Goal: Task Accomplishment & Management: Use online tool/utility

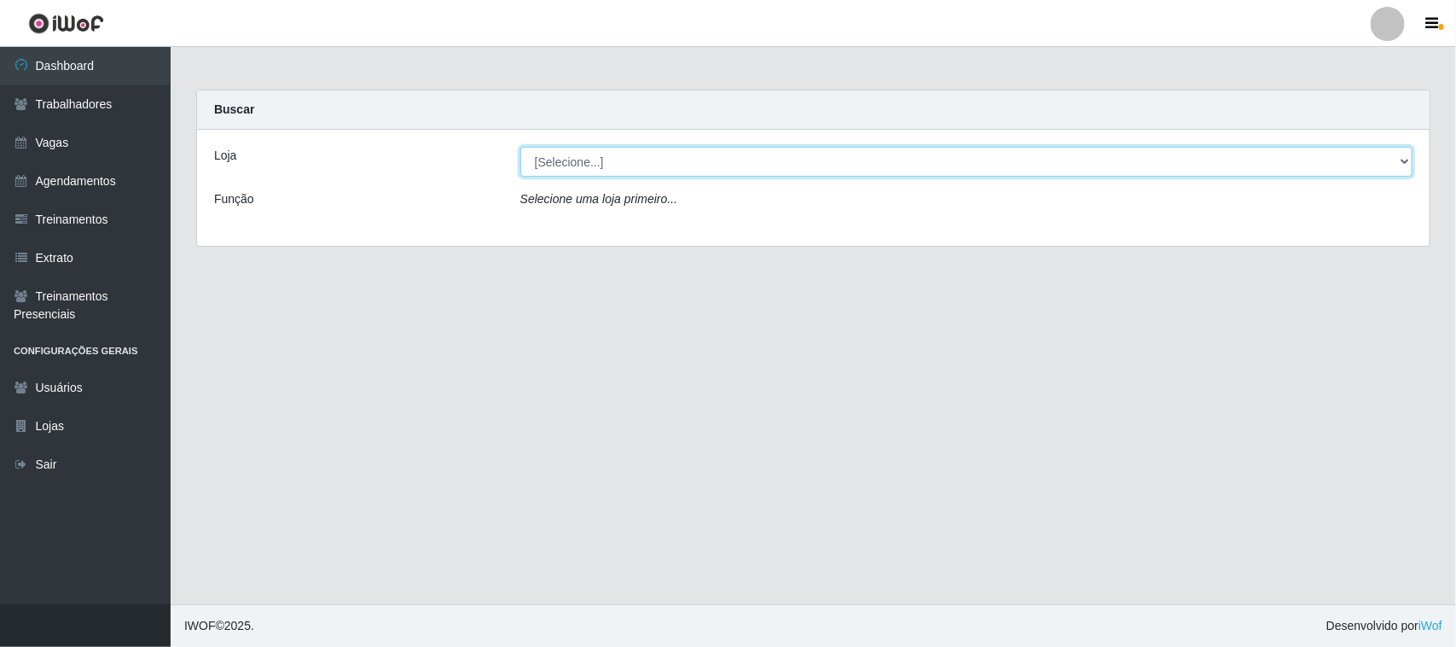
click at [1399, 159] on select "[Selecione...] [GEOGRAPHIC_DATA]" at bounding box center [966, 162] width 892 height 30
select select "65"
click at [520, 147] on select "[Selecione...] [GEOGRAPHIC_DATA]" at bounding box center [966, 162] width 892 height 30
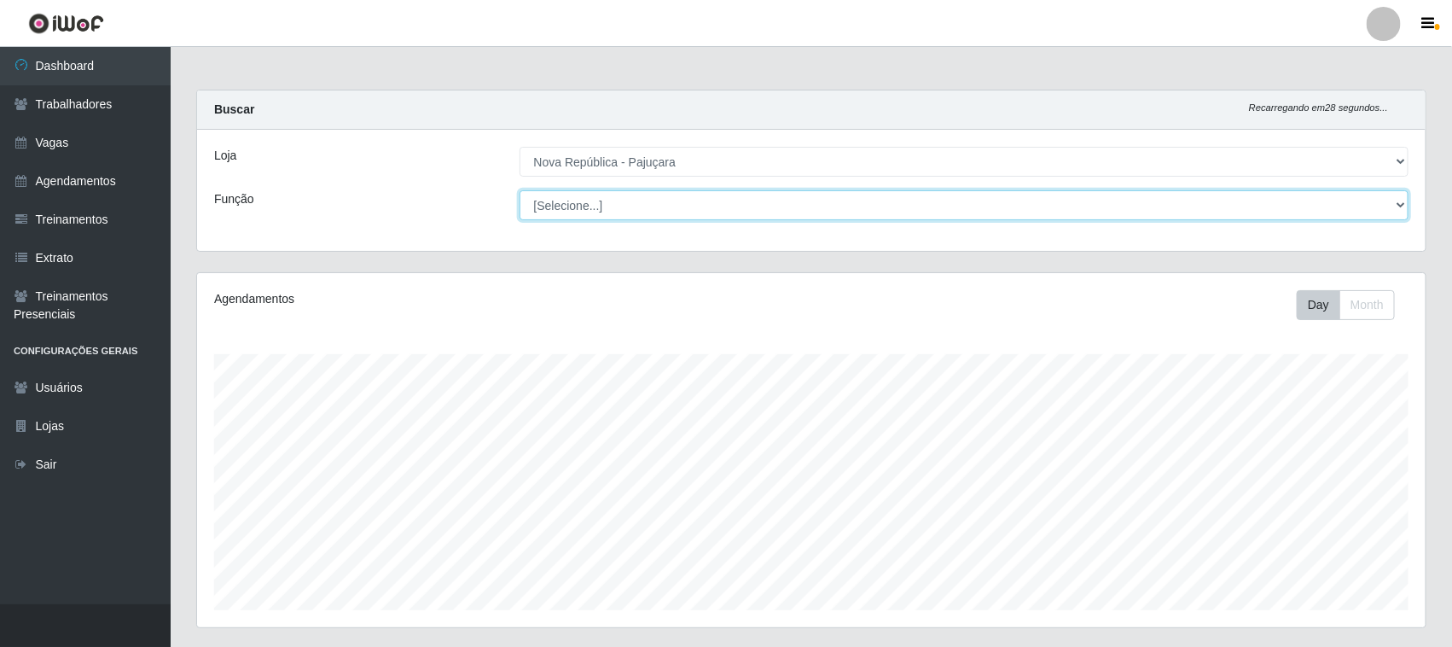
click at [1399, 201] on select "[Selecione...] Balconista Operador de Caixa Repositor" at bounding box center [964, 205] width 890 height 30
select select "22"
click at [519, 190] on select "[Selecione...] Balconista Operador de Caixa Repositor" at bounding box center [964, 205] width 890 height 30
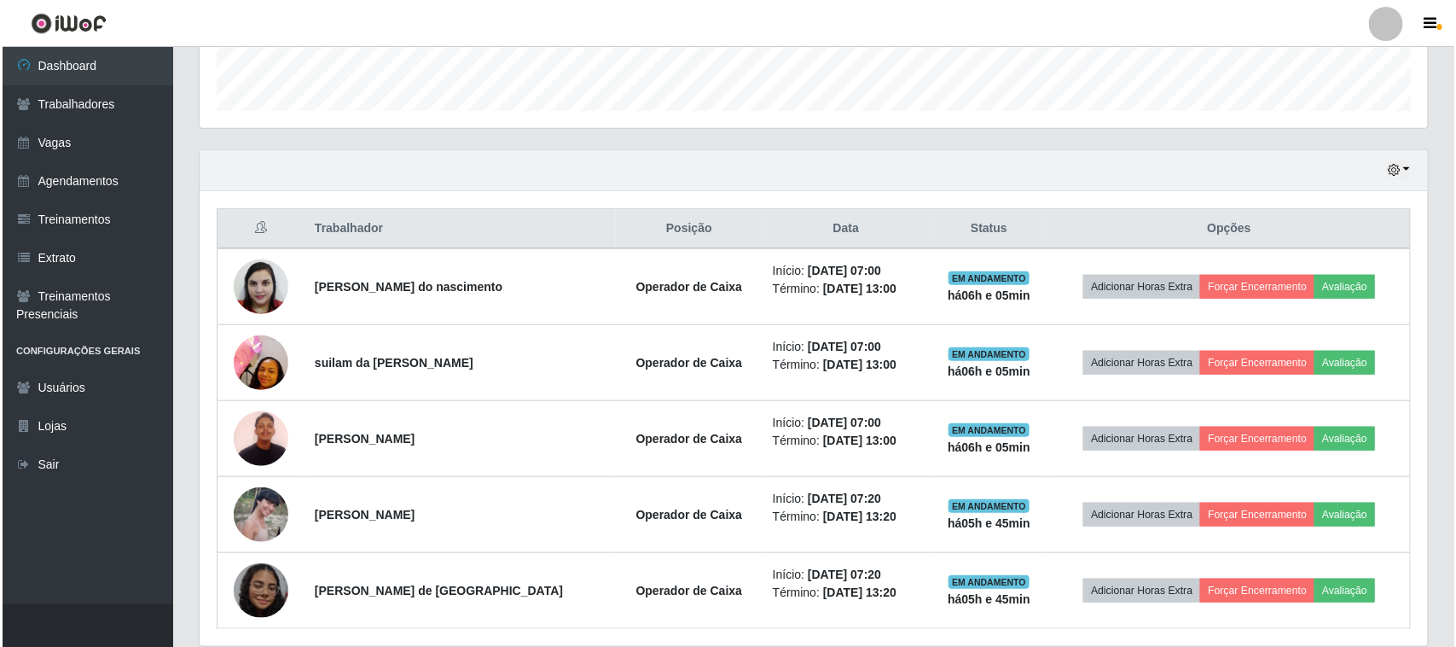
scroll to position [504, 0]
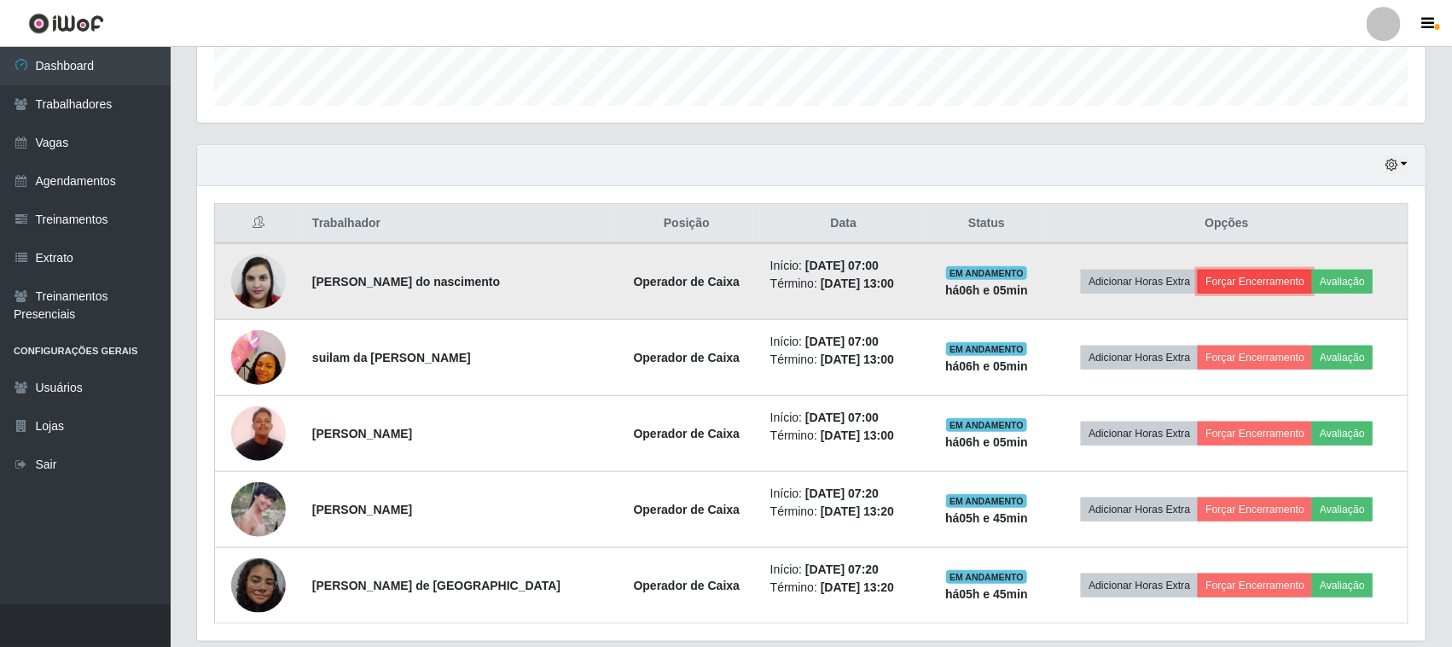
click at [1267, 286] on button "Forçar Encerramento" at bounding box center [1255, 282] width 114 height 24
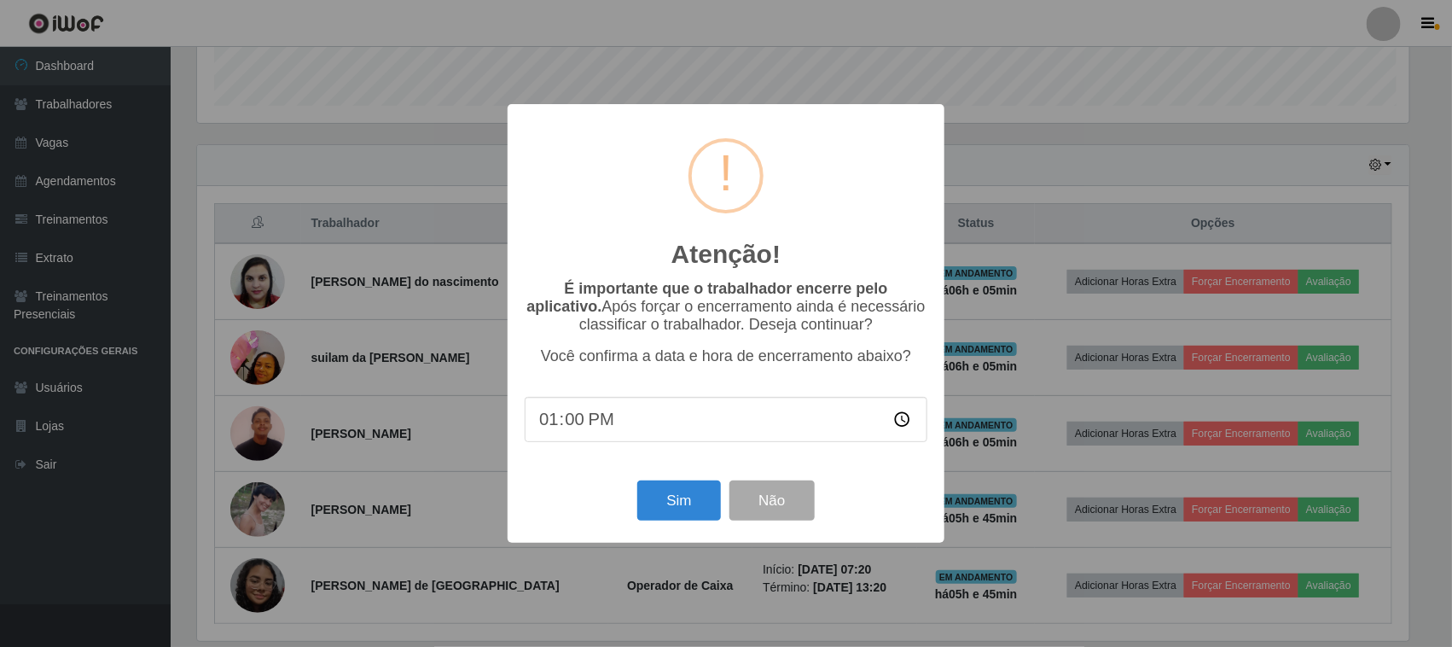
scroll to position [355, 1216]
click at [696, 501] on button "Sim" at bounding box center [681, 500] width 83 height 40
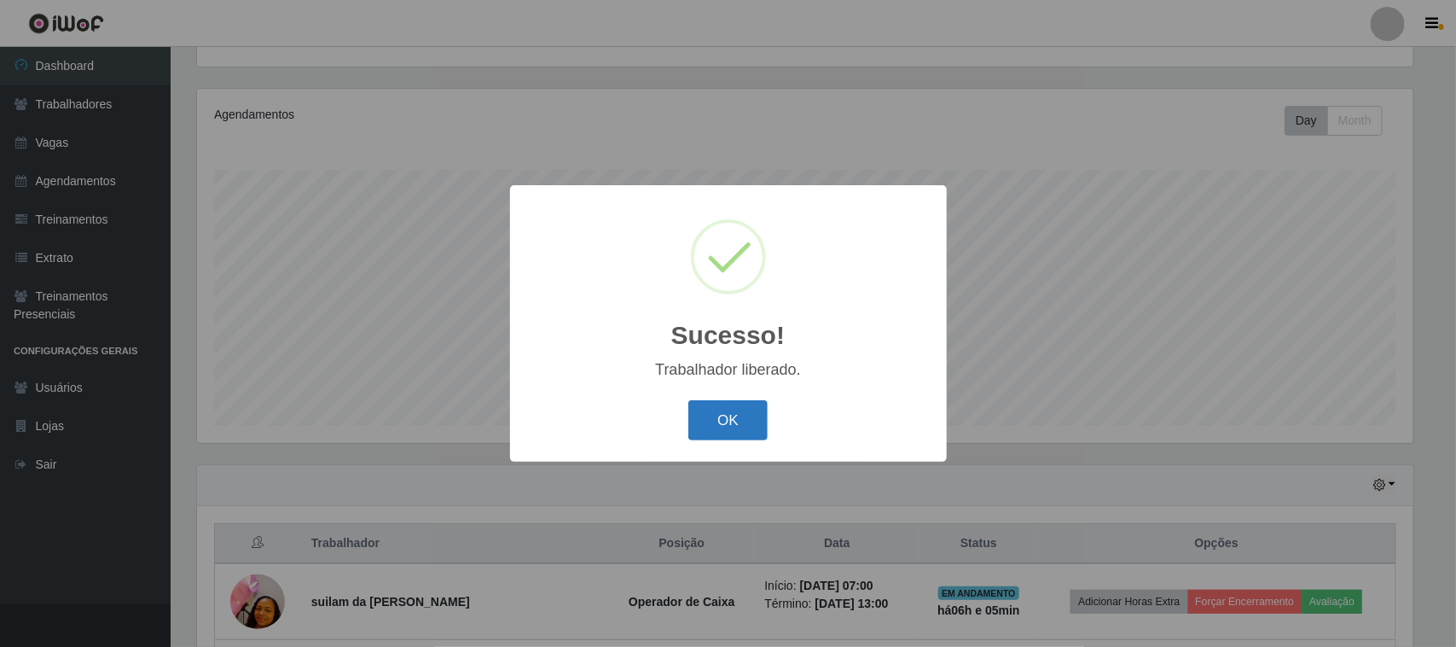
click at [756, 418] on button "OK" at bounding box center [727, 420] width 79 height 40
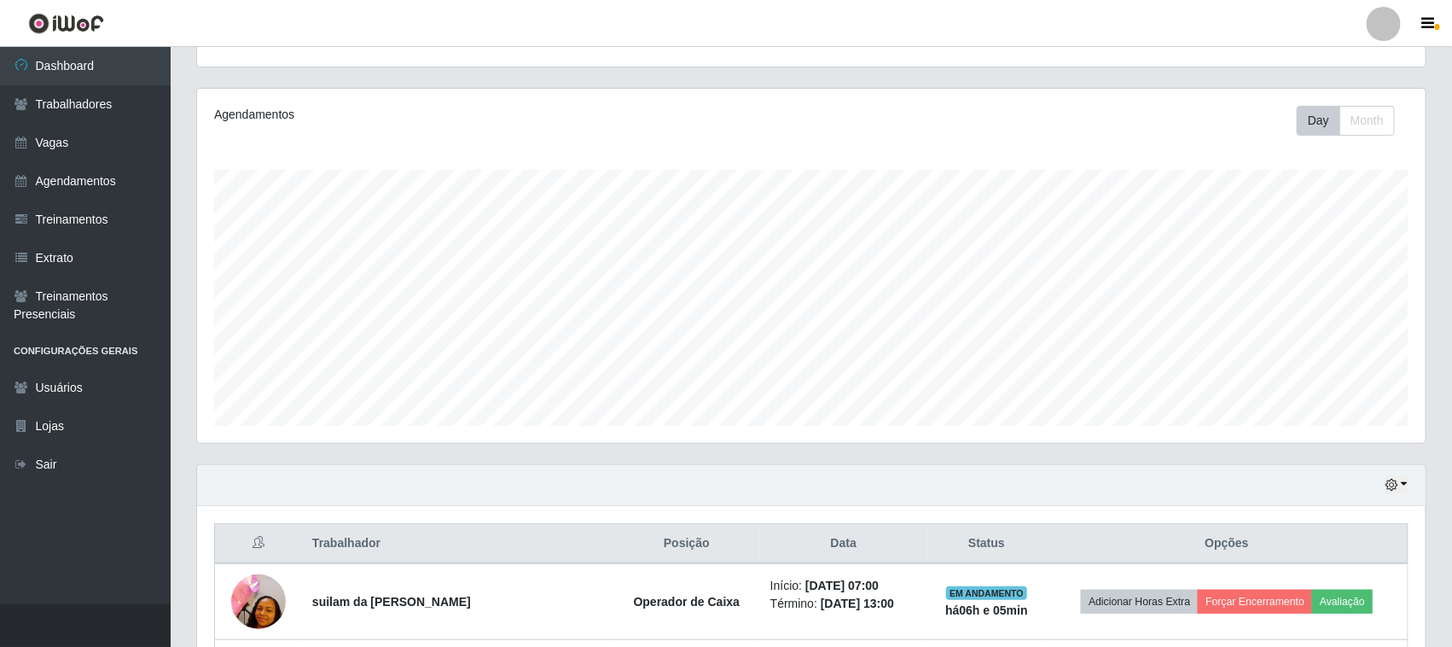
scroll to position [397, 0]
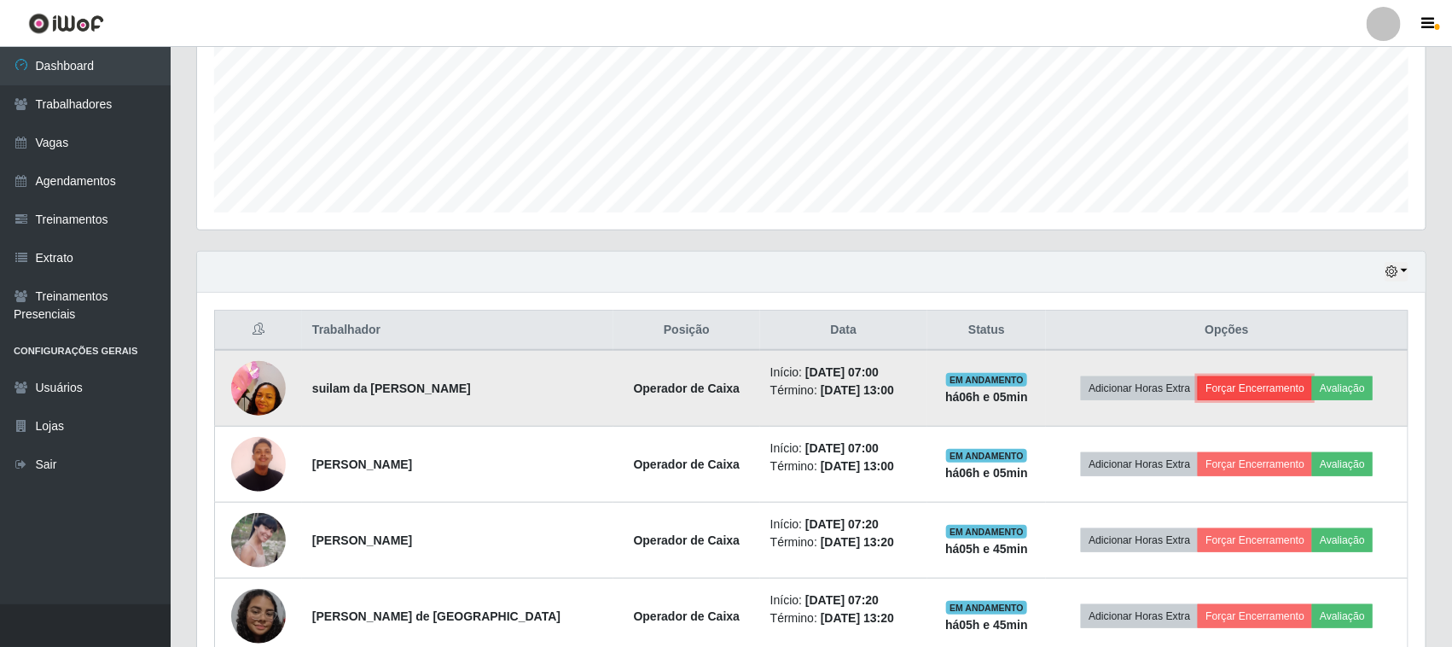
click at [1245, 386] on button "Forçar Encerramento" at bounding box center [1255, 388] width 114 height 24
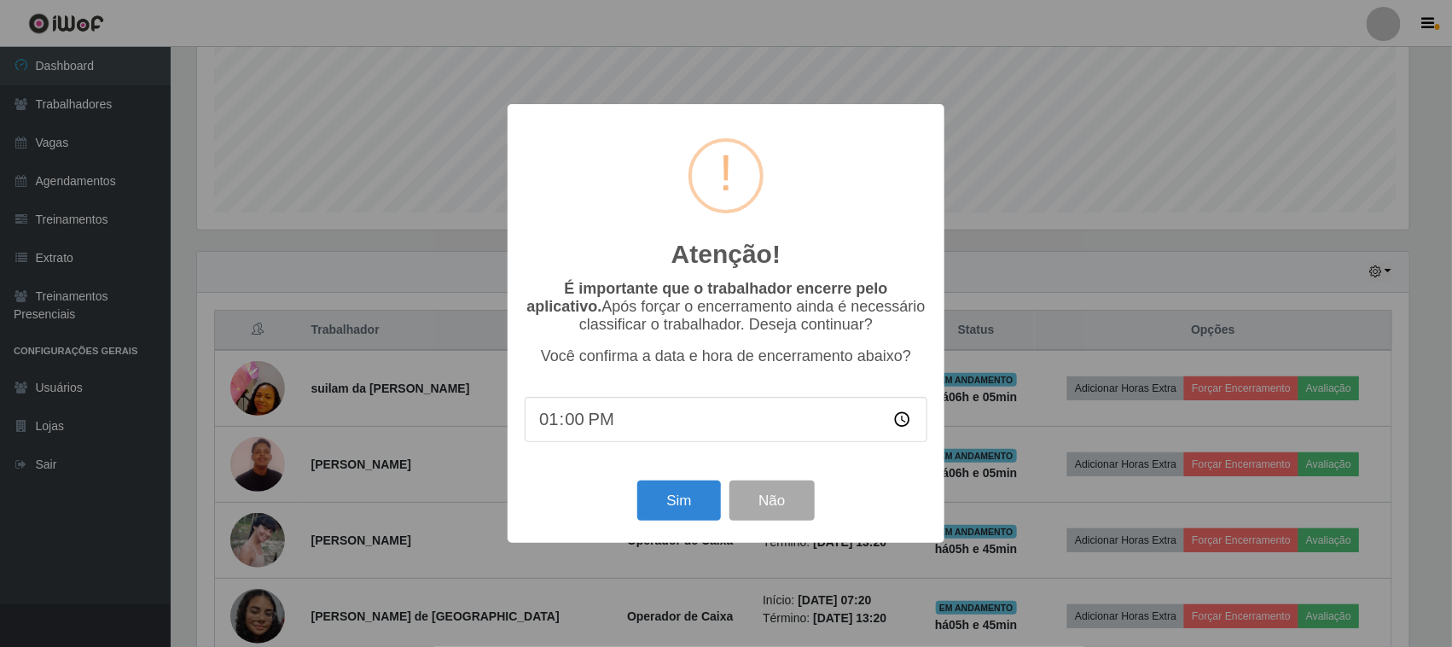
scroll to position [355, 1216]
click at [681, 499] on button "Sim" at bounding box center [681, 500] width 83 height 40
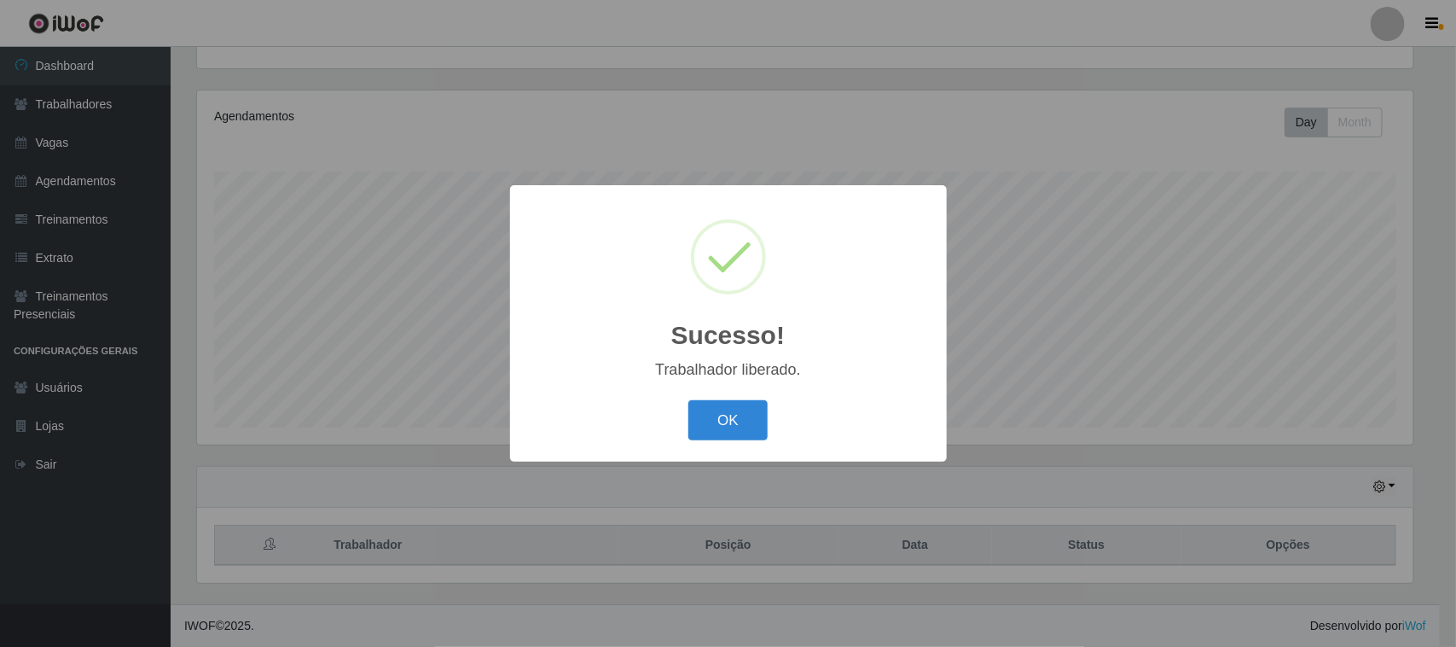
click at [717, 423] on button "OK" at bounding box center [727, 420] width 79 height 40
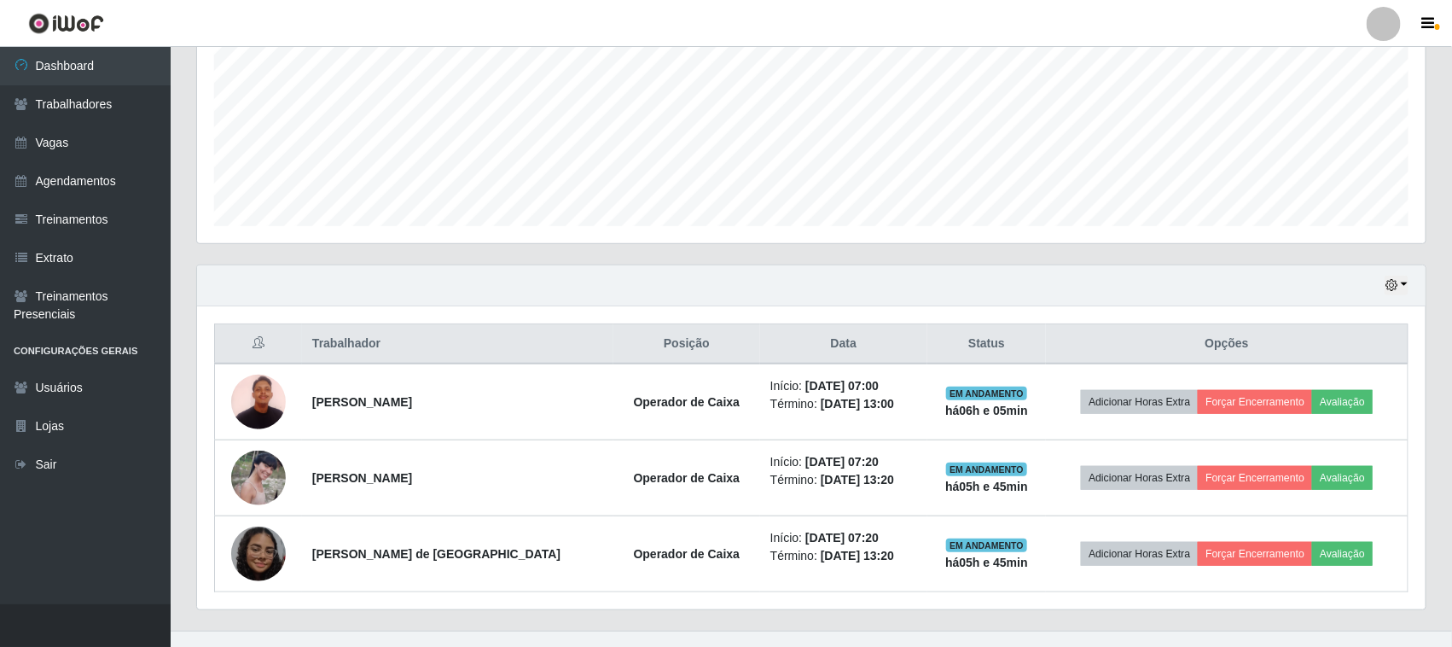
scroll to position [412, 0]
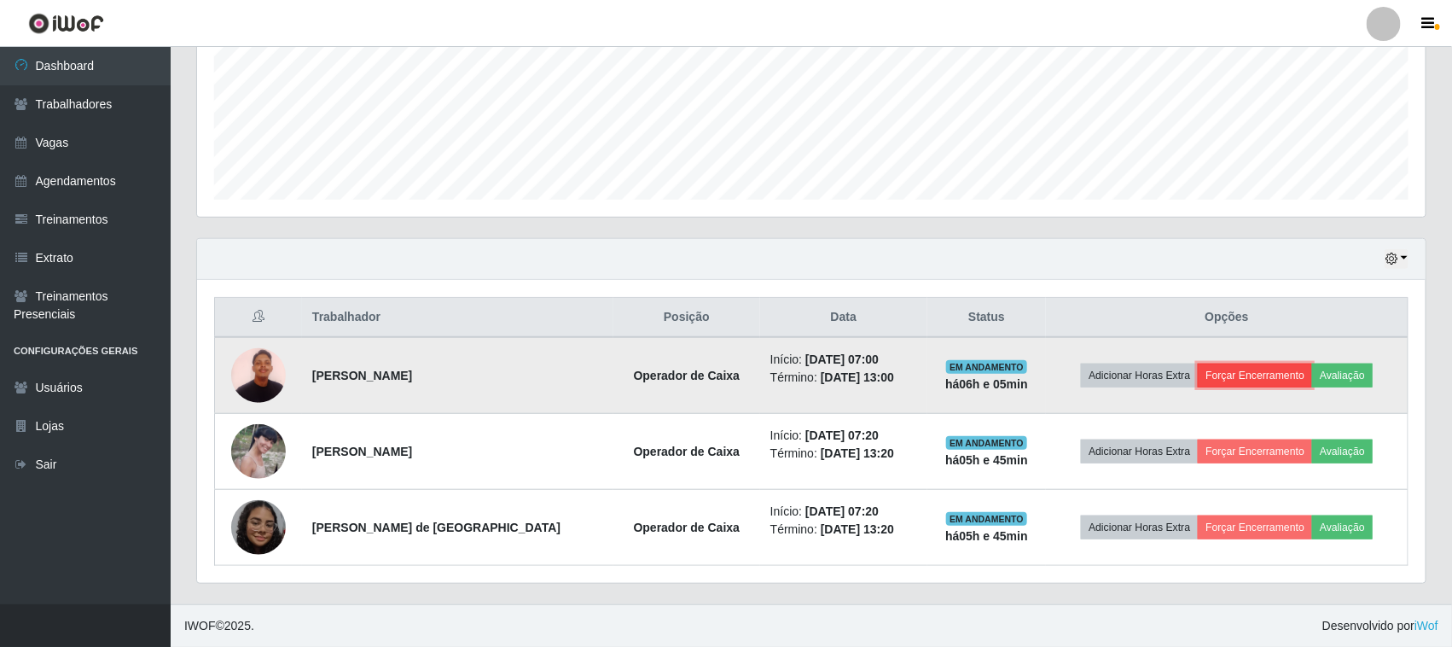
click at [1220, 365] on button "Forçar Encerramento" at bounding box center [1255, 375] width 114 height 24
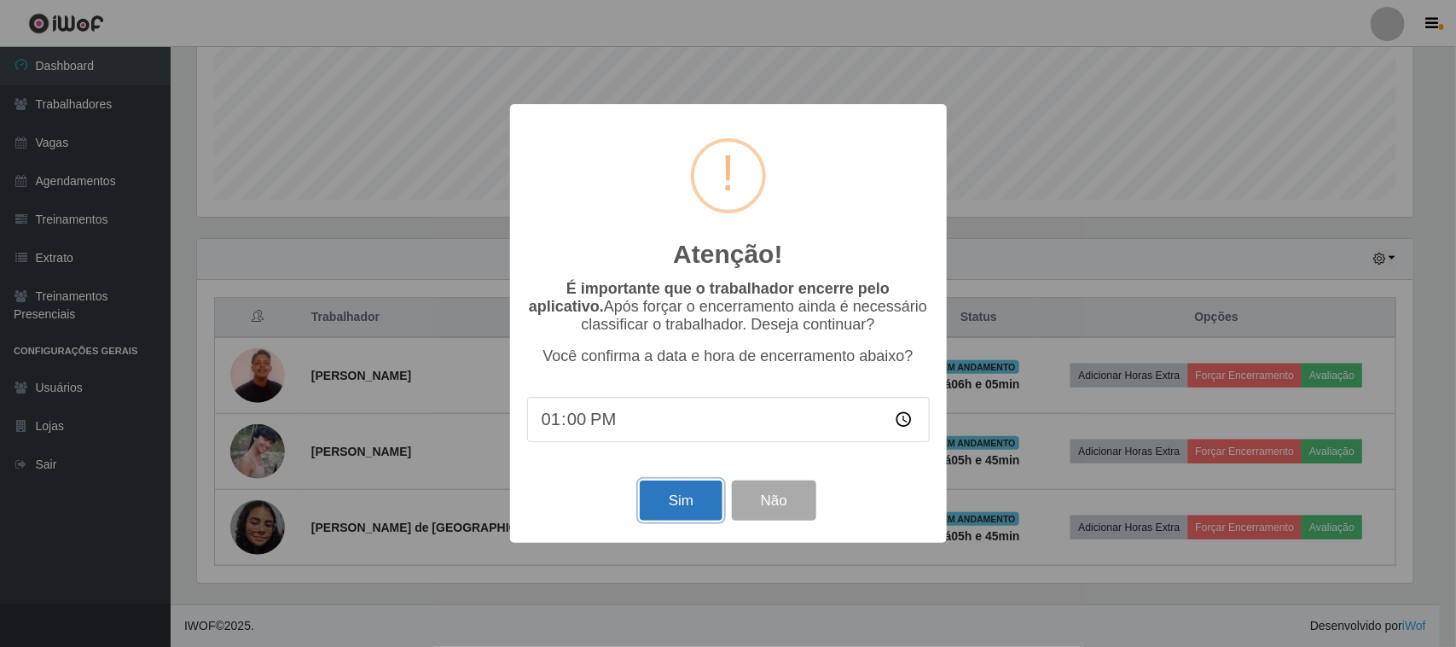
click at [644, 516] on button "Sim" at bounding box center [681, 500] width 83 height 40
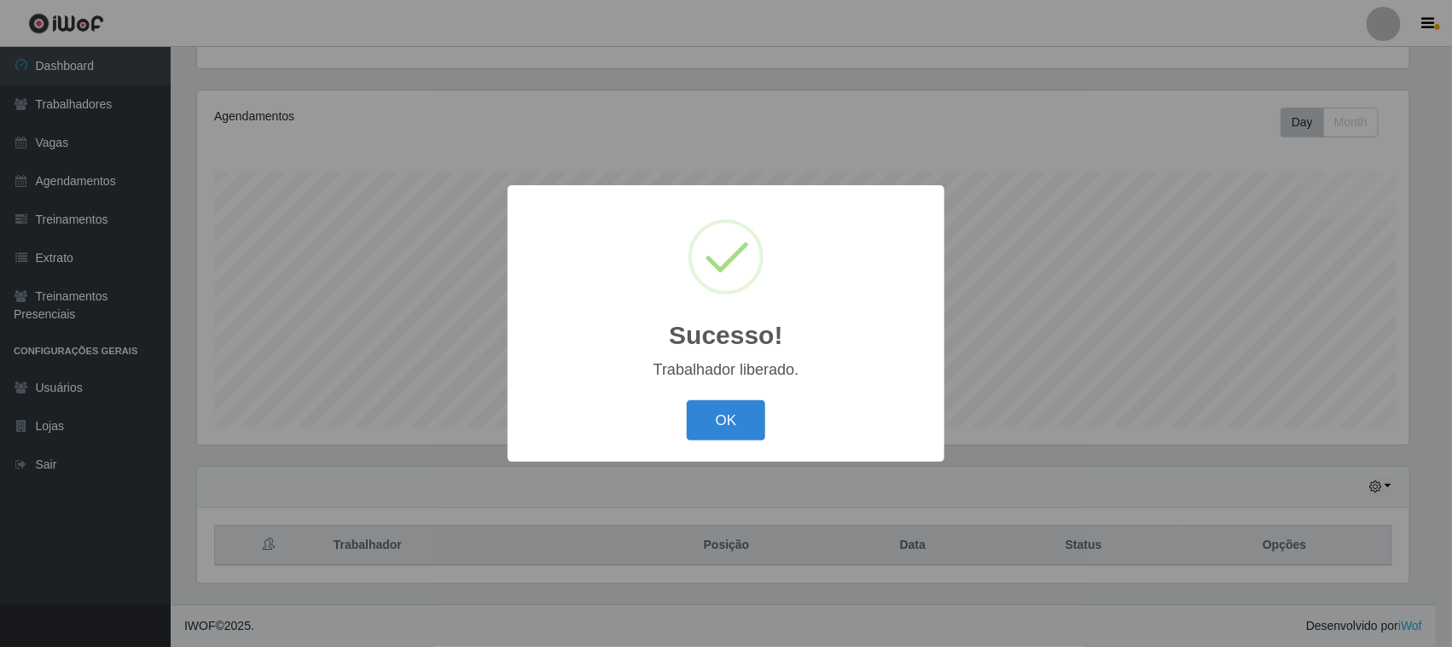
scroll to position [0, 0]
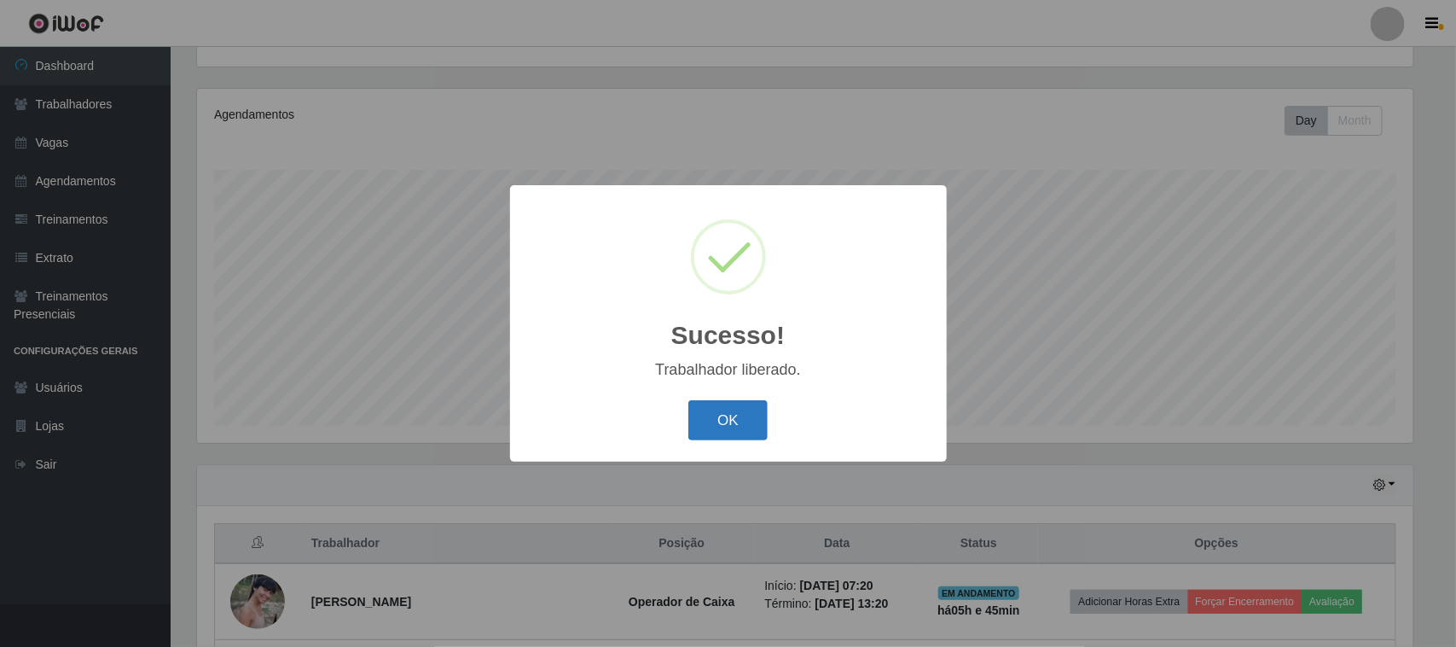
click at [742, 422] on button "OK" at bounding box center [727, 420] width 79 height 40
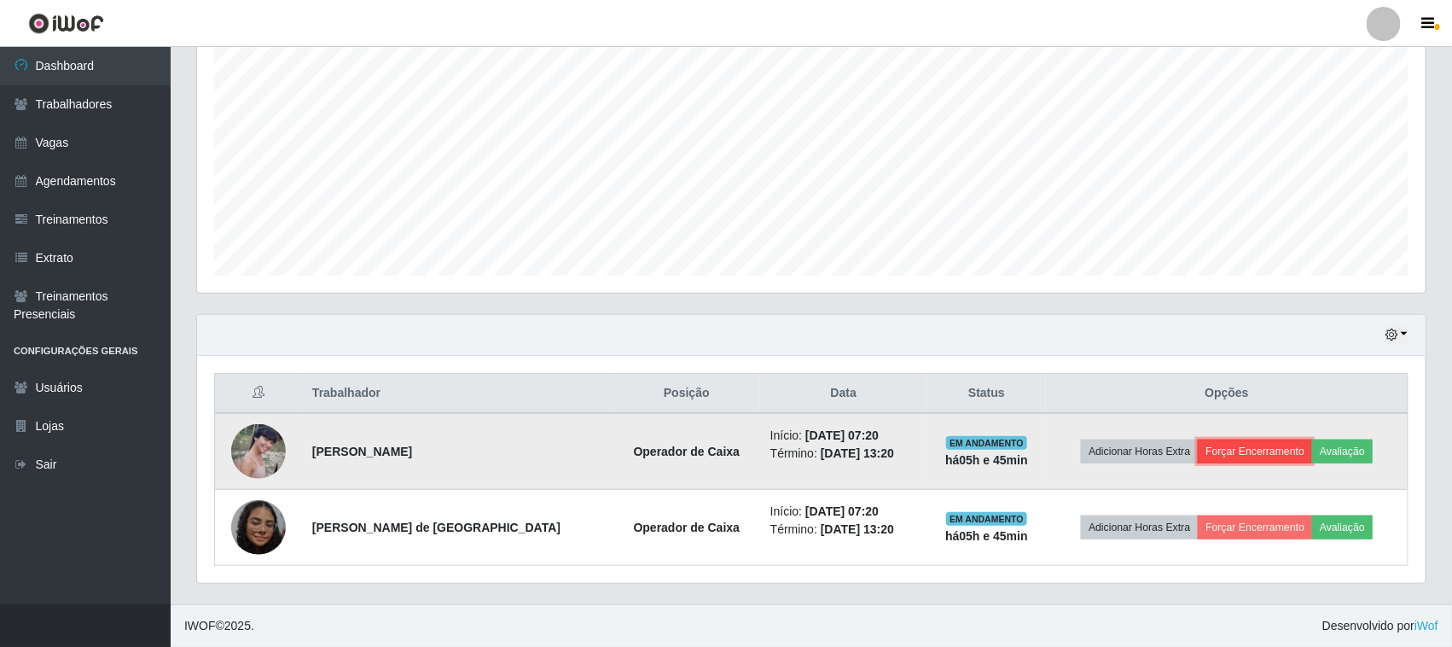
click at [1273, 445] on button "Forçar Encerramento" at bounding box center [1255, 451] width 114 height 24
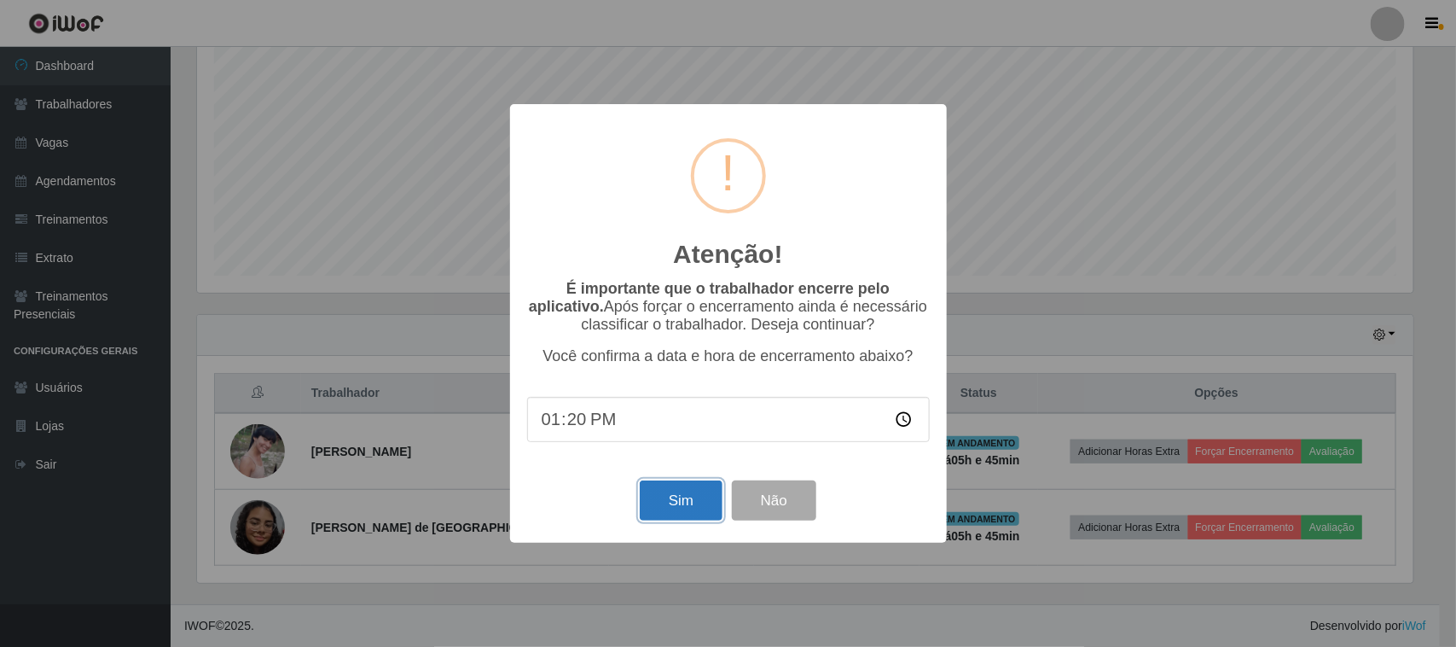
click at [659, 516] on button "Sim" at bounding box center [681, 500] width 83 height 40
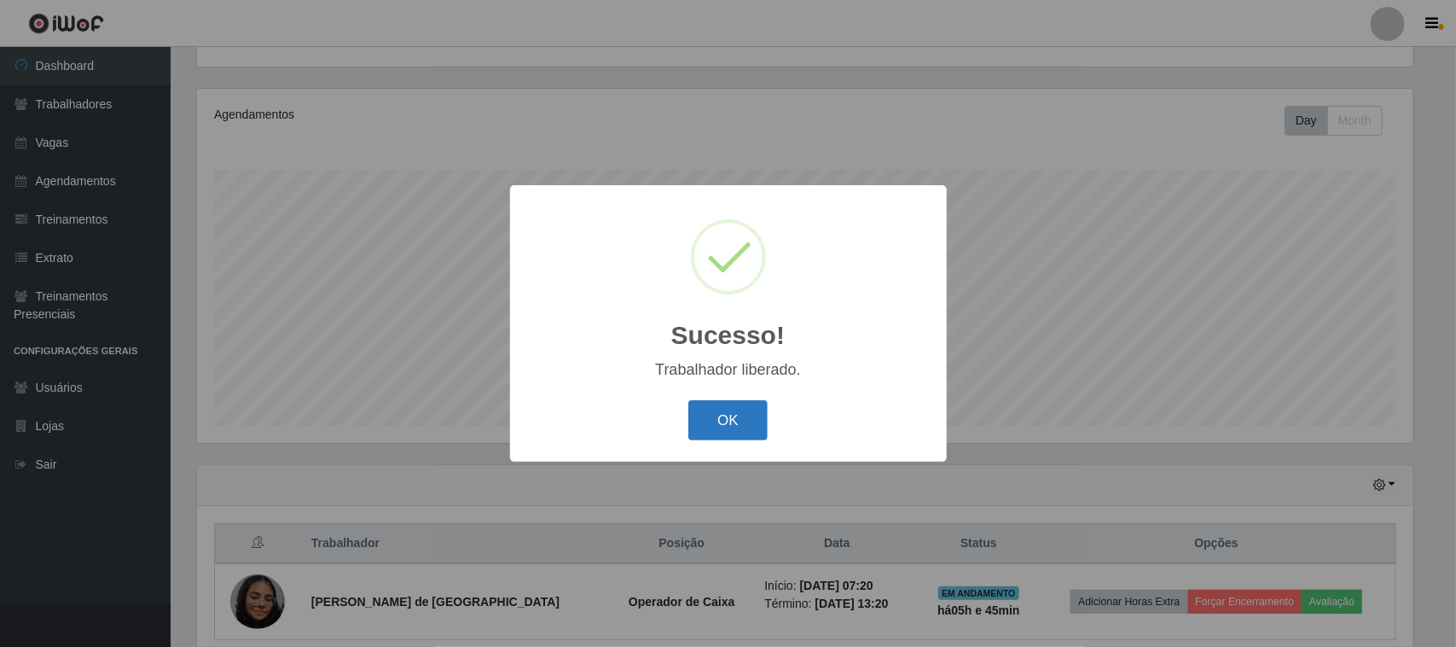
click at [710, 428] on button "OK" at bounding box center [727, 420] width 79 height 40
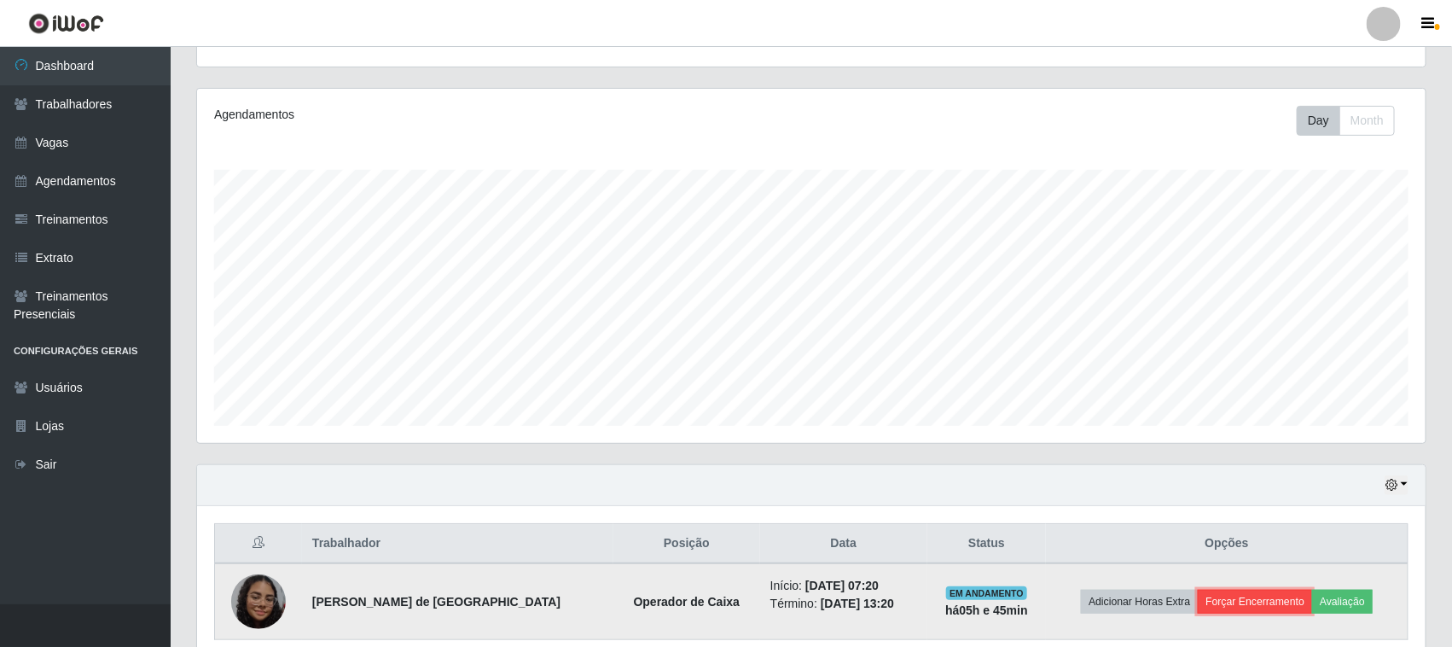
click at [1276, 598] on button "Forçar Encerramento" at bounding box center [1255, 601] width 114 height 24
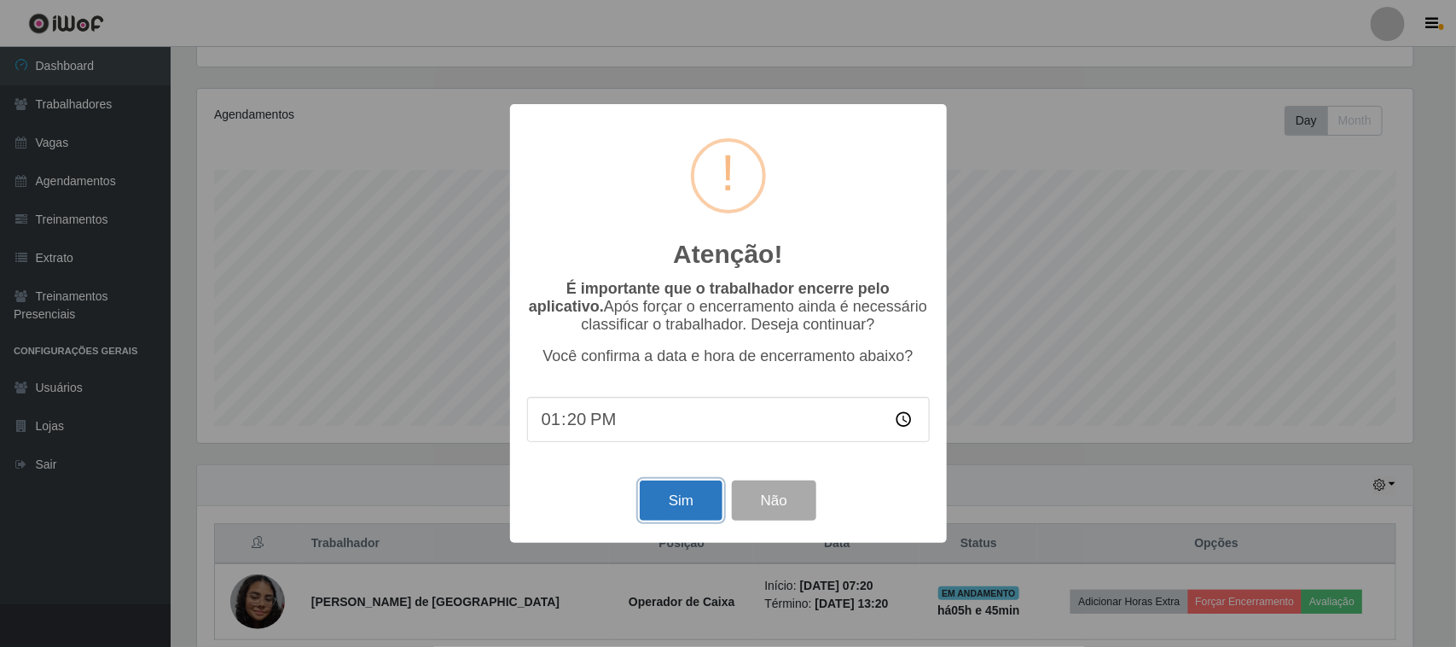
click at [657, 508] on button "Sim" at bounding box center [681, 500] width 83 height 40
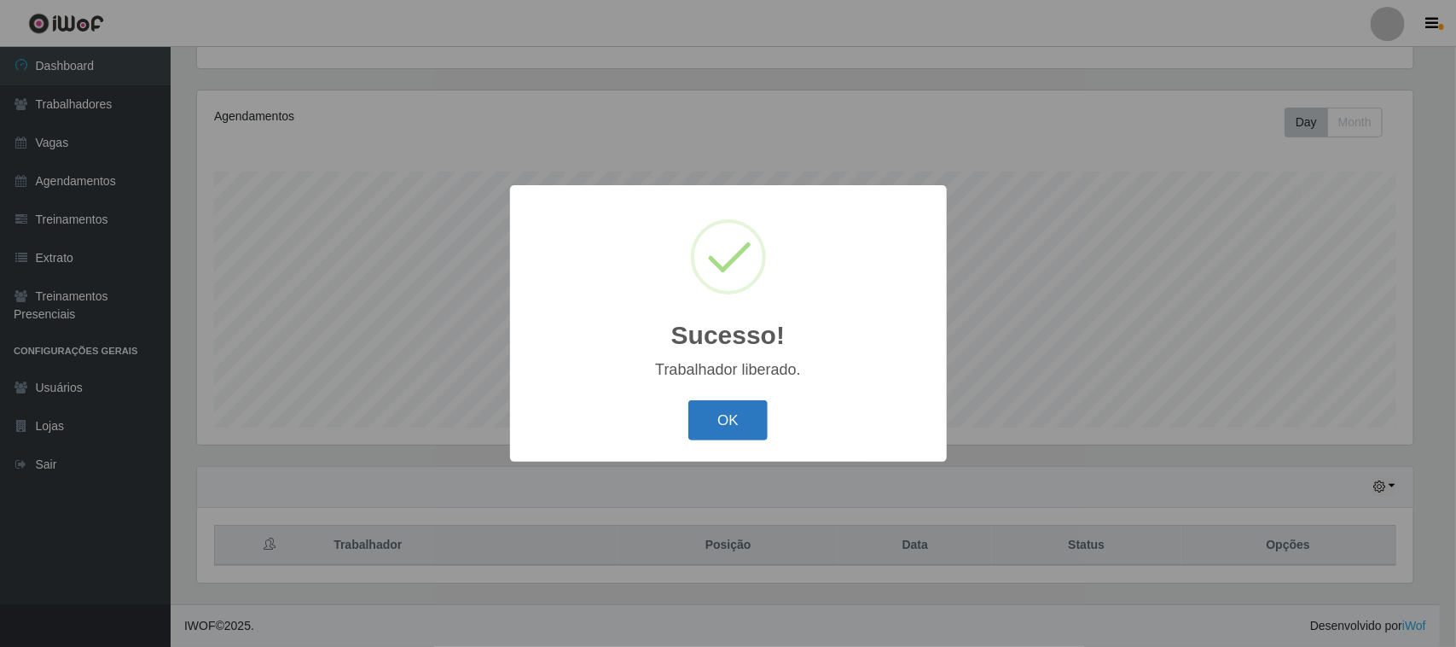
click at [735, 429] on button "OK" at bounding box center [727, 420] width 79 height 40
